Goal: Task Accomplishment & Management: Manage account settings

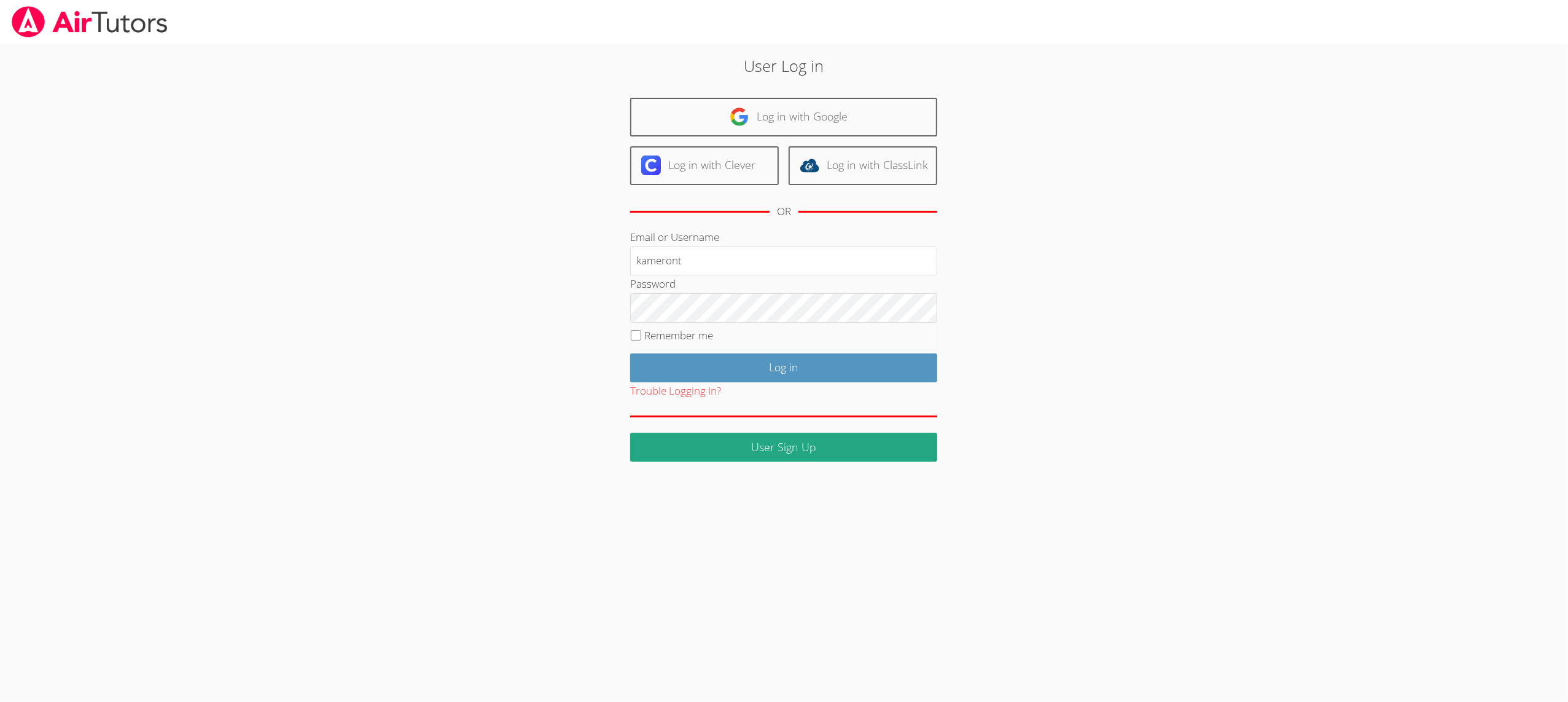
type input "kameront"
click at [680, 367] on input "Log in" at bounding box center [784, 368] width 307 height 29
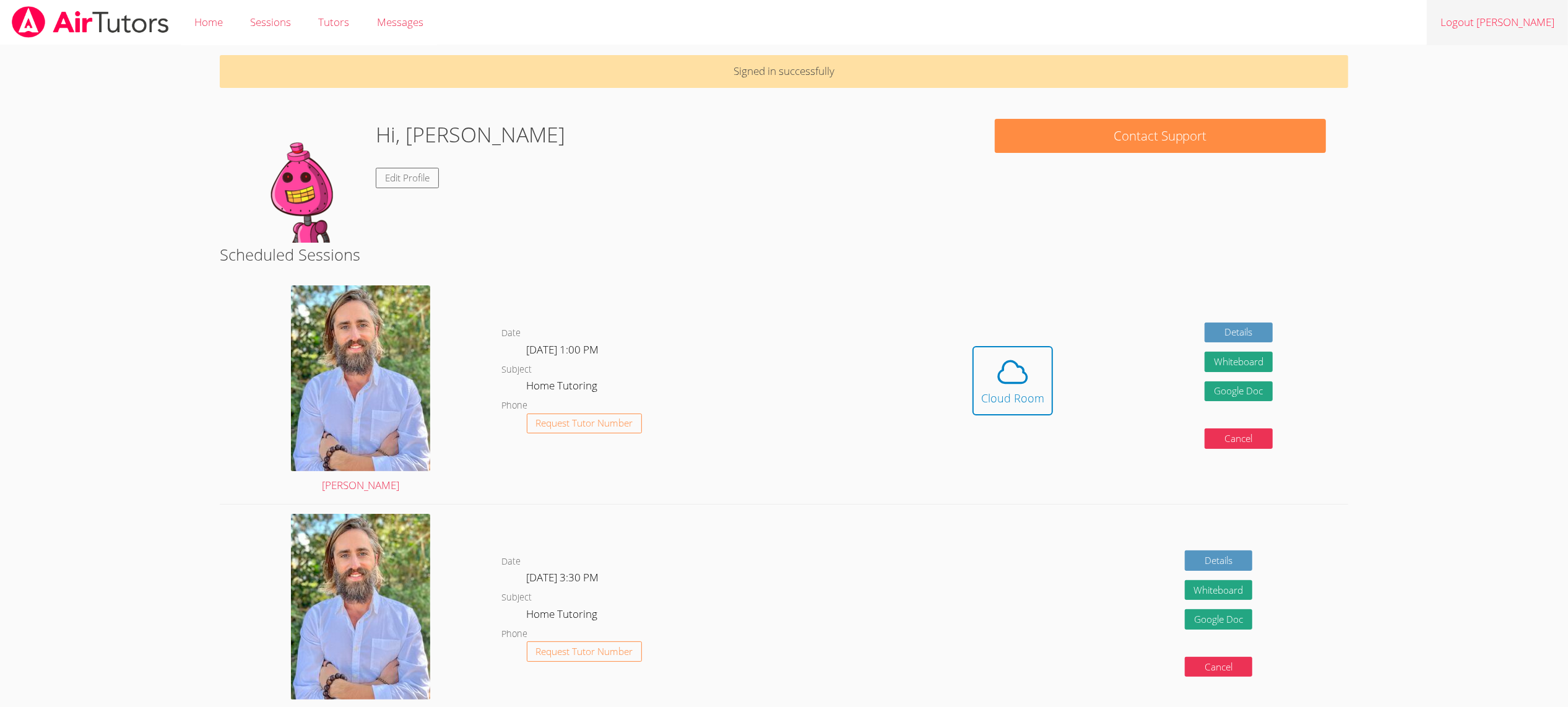
click at [1481, 23] on link "Logout Kameron" at bounding box center [1497, 23] width 141 height 46
